Goal: Transaction & Acquisition: Purchase product/service

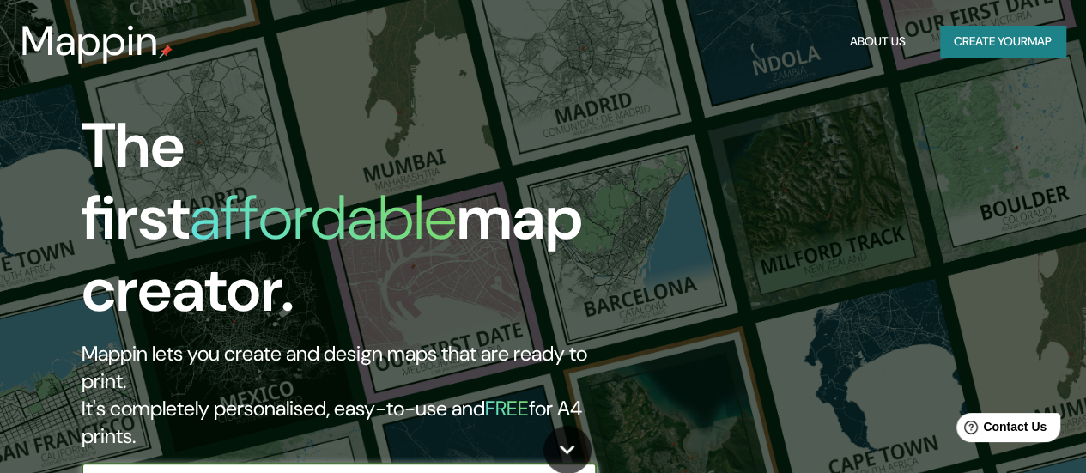
click at [978, 31] on button "Create your map" at bounding box center [1002, 42] width 125 height 32
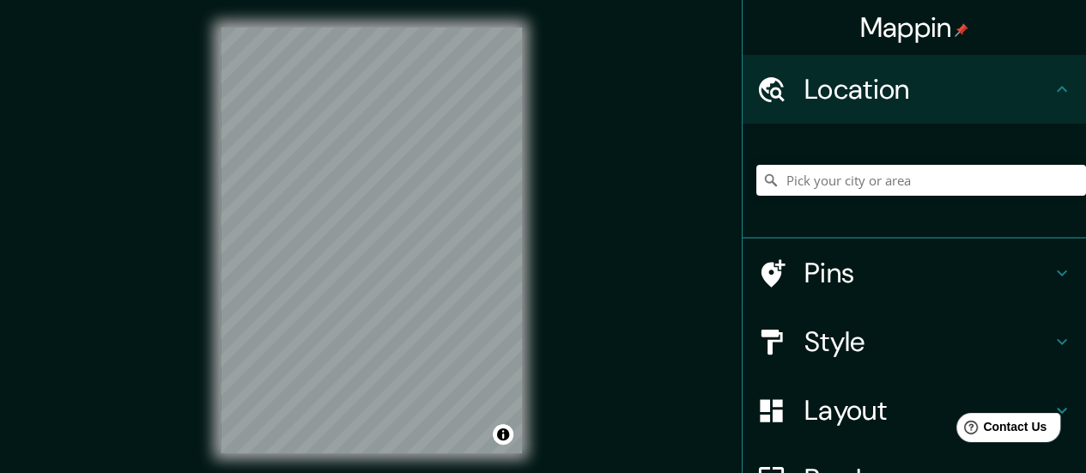
click at [565, 335] on div "Mappin Location Pins Style Layout Border Choose a border. Hint : you can make l…" at bounding box center [543, 254] width 1086 height 508
click at [553, 207] on div "Mappin Location Pins Style Layout Border Choose a border. Hint : you can make l…" at bounding box center [543, 254] width 1086 height 508
click at [887, 179] on input "Pick your city or area" at bounding box center [921, 180] width 330 height 31
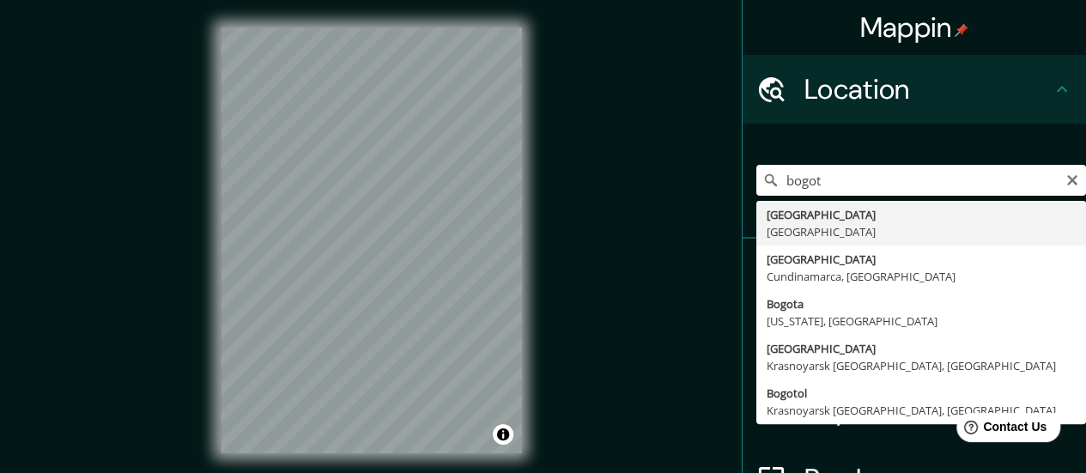
type input "[GEOGRAPHIC_DATA], [GEOGRAPHIC_DATA]"
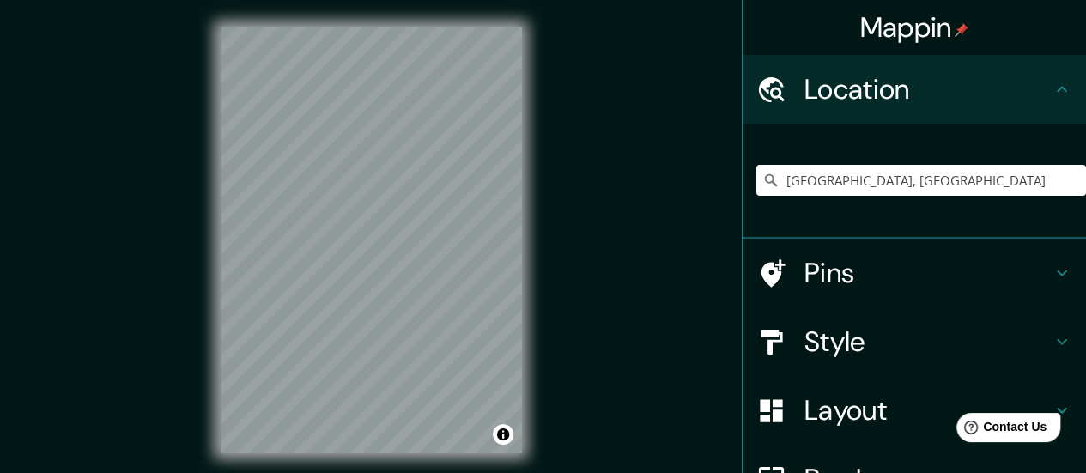
click at [960, 285] on h4 "Pins" at bounding box center [927, 273] width 247 height 34
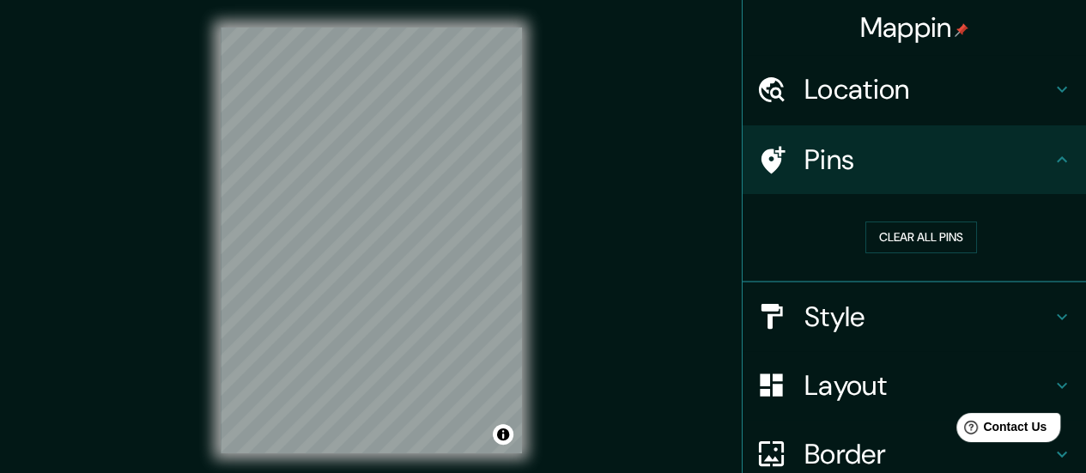
click at [910, 326] on h4 "Style" at bounding box center [927, 317] width 247 height 34
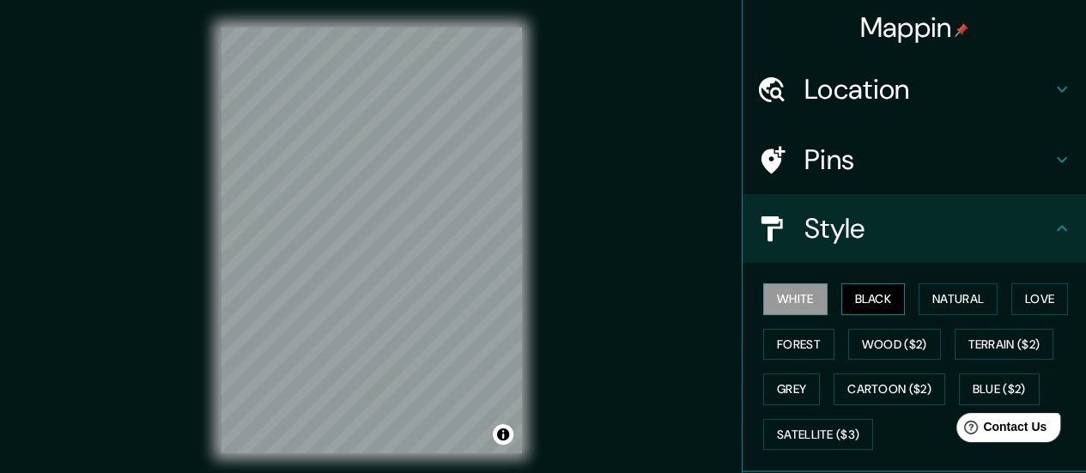
click at [882, 304] on button "Black" at bounding box center [873, 299] width 64 height 32
click at [775, 342] on button "Forest" at bounding box center [798, 345] width 71 height 32
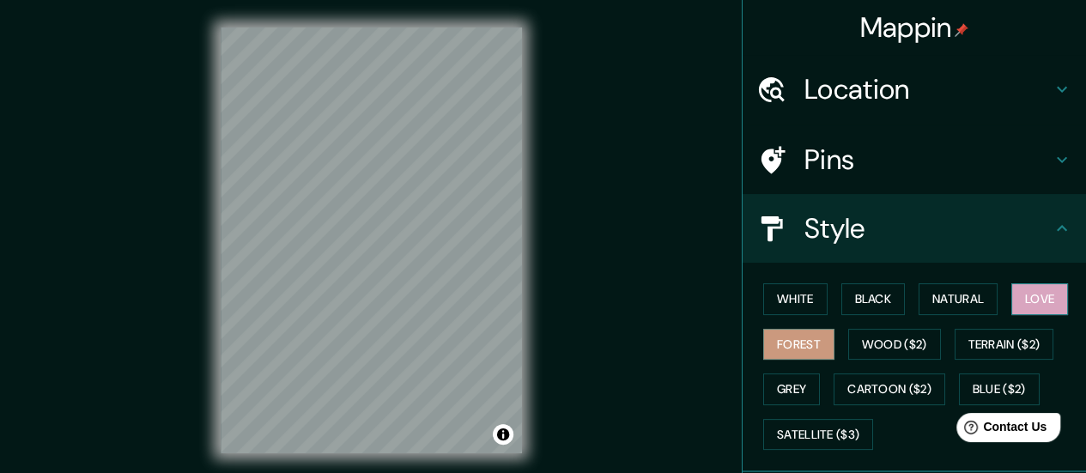
click at [1044, 302] on button "Love" at bounding box center [1039, 299] width 57 height 32
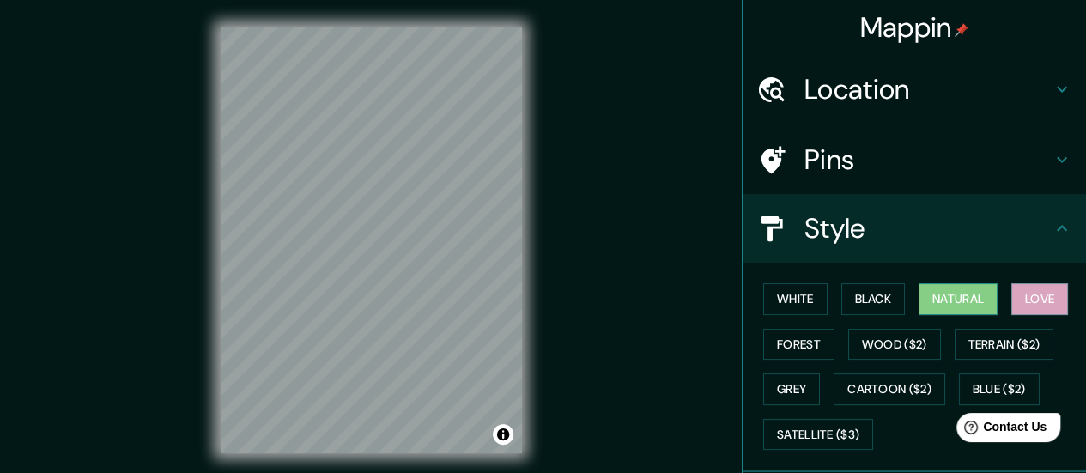
click at [936, 298] on button "Natural" at bounding box center [957, 299] width 79 height 32
click at [1055, 158] on icon at bounding box center [1061, 159] width 21 height 21
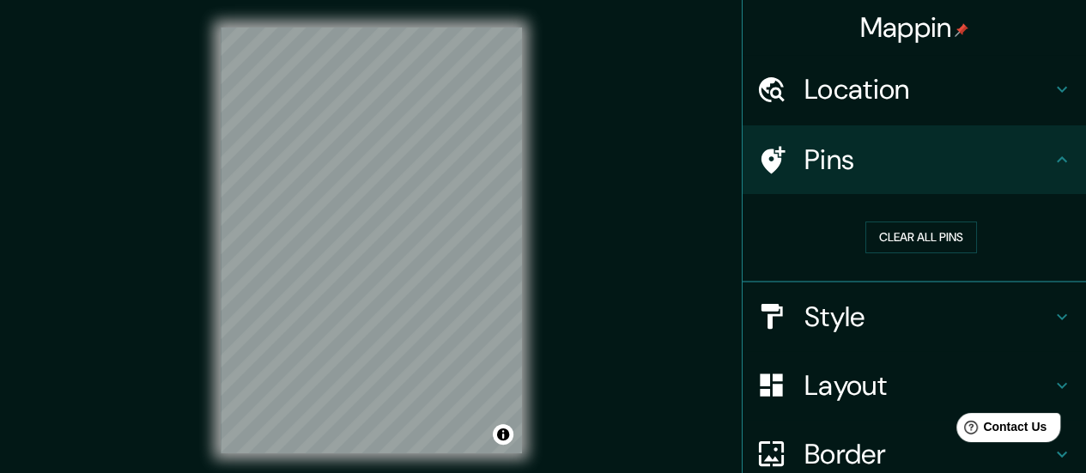
click at [1051, 162] on icon at bounding box center [1061, 159] width 21 height 21
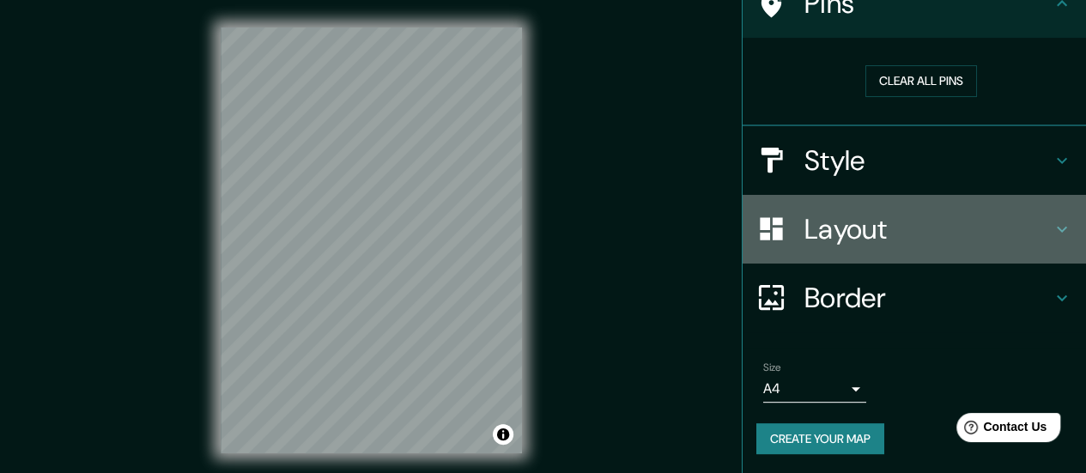
click at [913, 226] on h4 "Layout" at bounding box center [927, 229] width 247 height 34
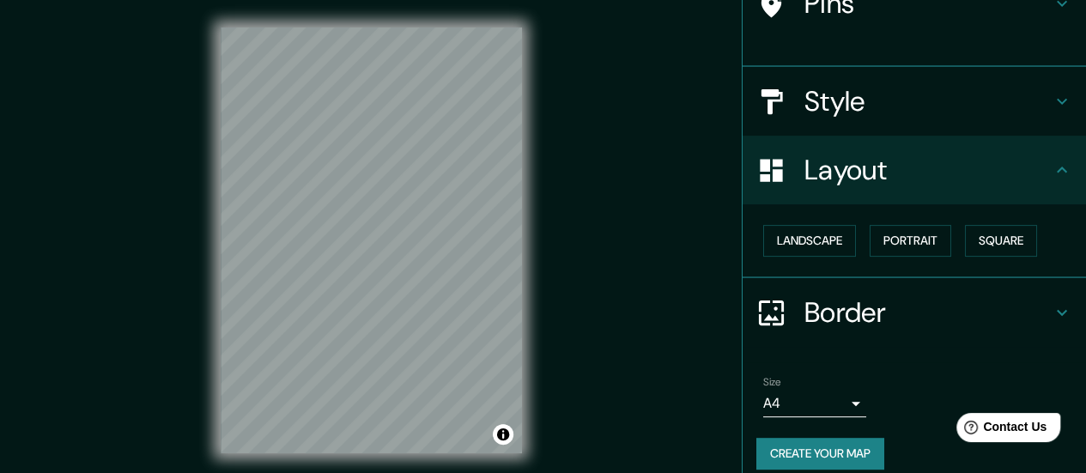
scroll to position [142, 0]
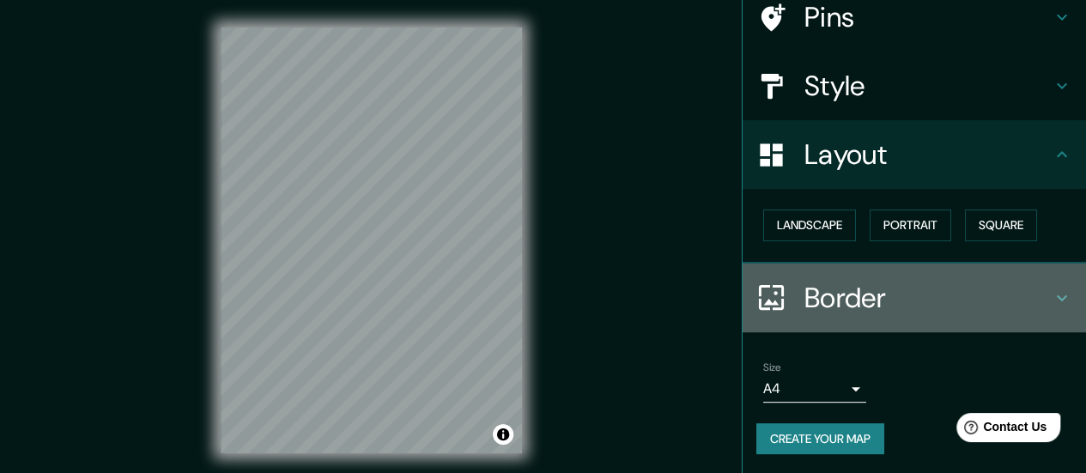
click at [817, 288] on h4 "Border" at bounding box center [927, 298] width 247 height 34
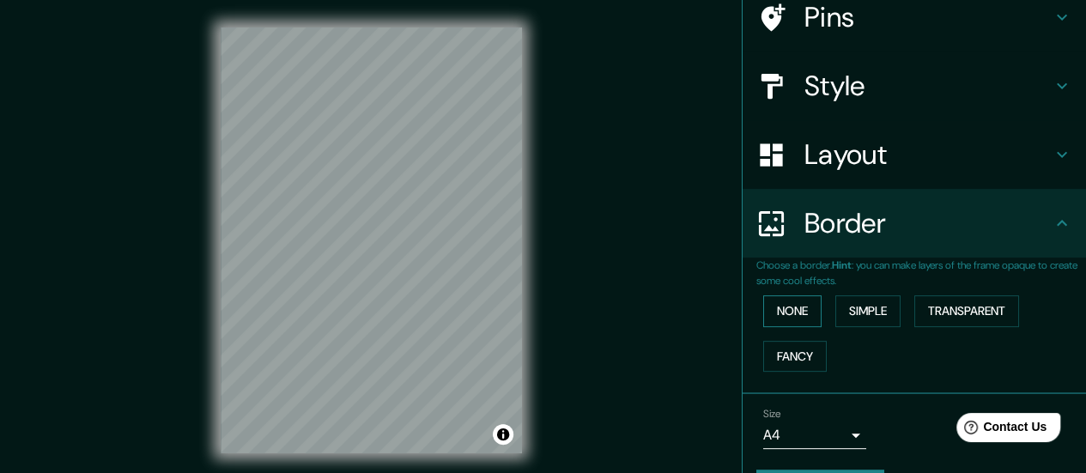
click at [788, 311] on button "None" at bounding box center [792, 311] width 58 height 32
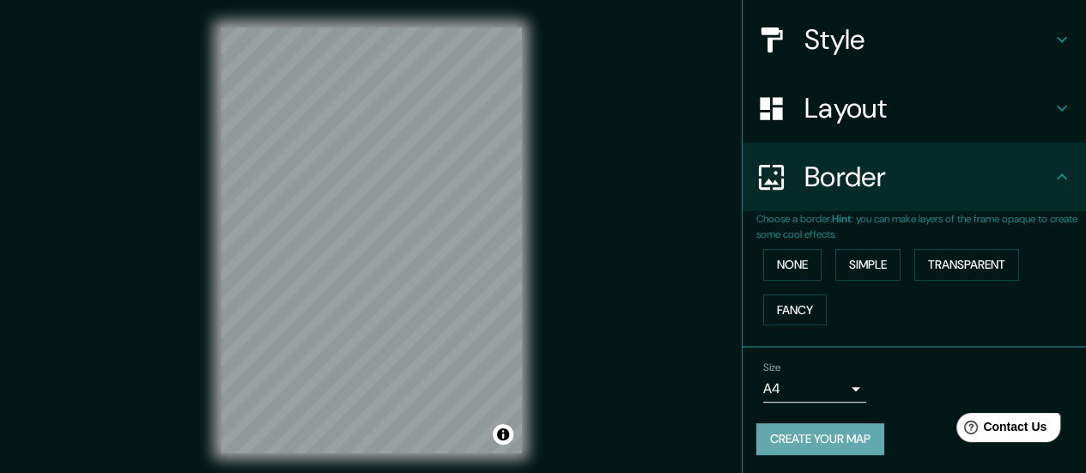
click at [832, 439] on button "Create your map" at bounding box center [820, 439] width 128 height 32
